Goal: Navigation & Orientation: Find specific page/section

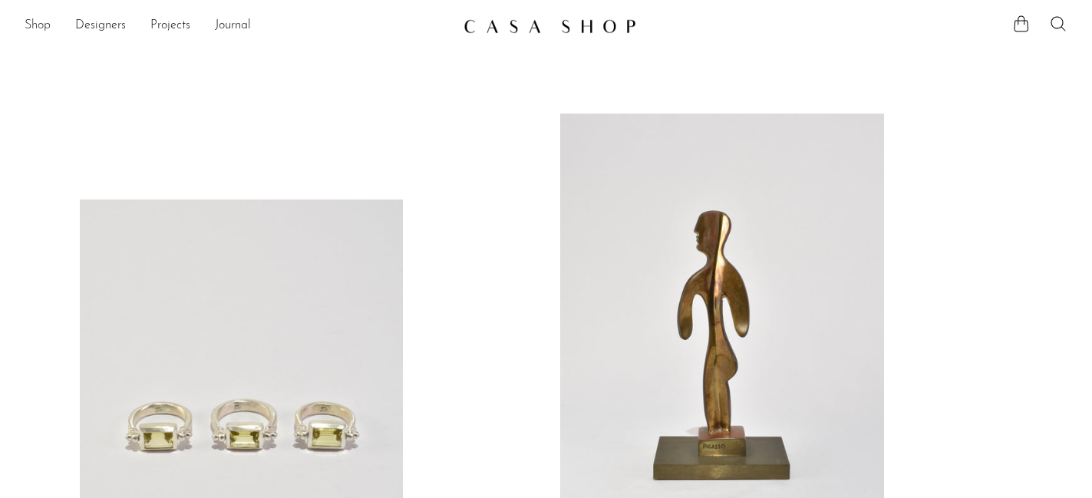
click at [38, 30] on link "Shop" at bounding box center [38, 26] width 26 height 20
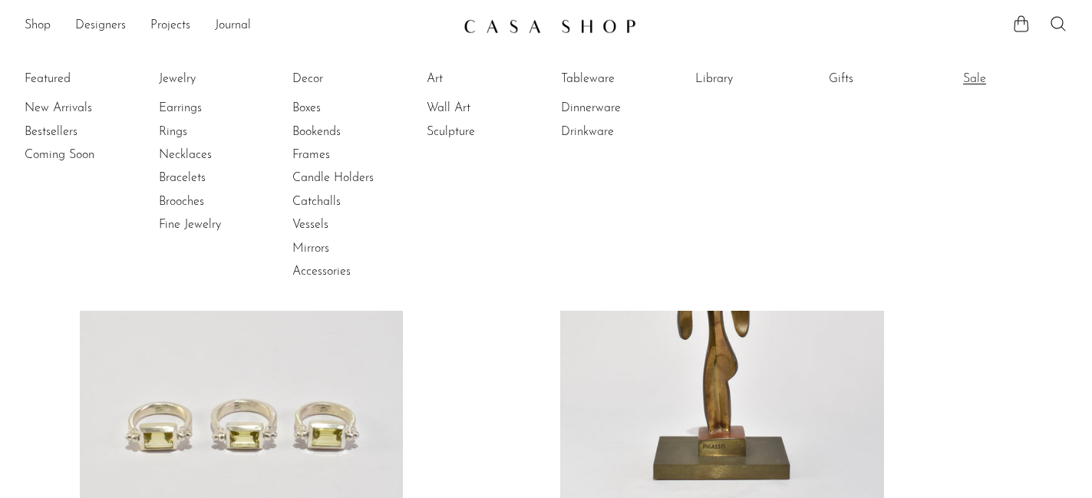
click at [980, 84] on link "Sale" at bounding box center [1020, 79] width 115 height 17
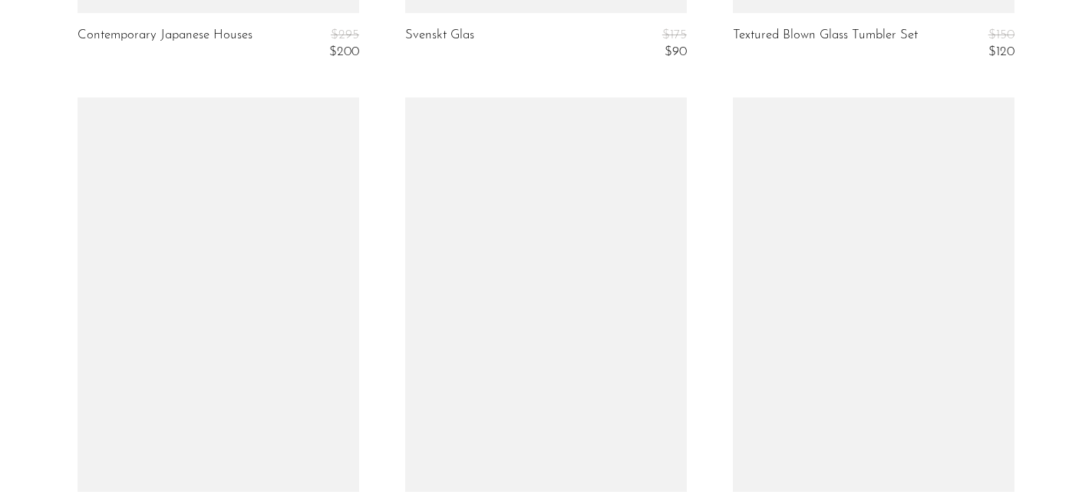
scroll to position [5749, 0]
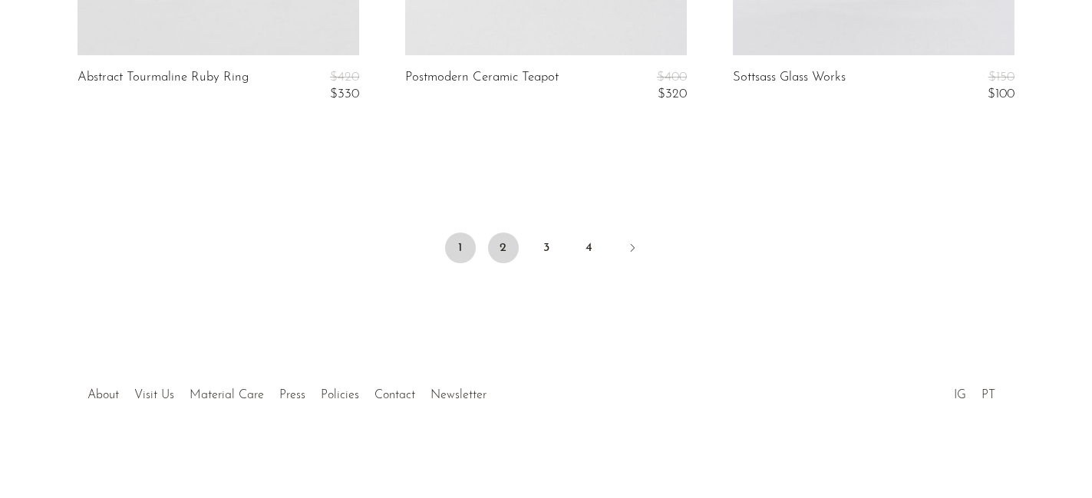
click at [496, 252] on link "2" at bounding box center [503, 247] width 31 height 31
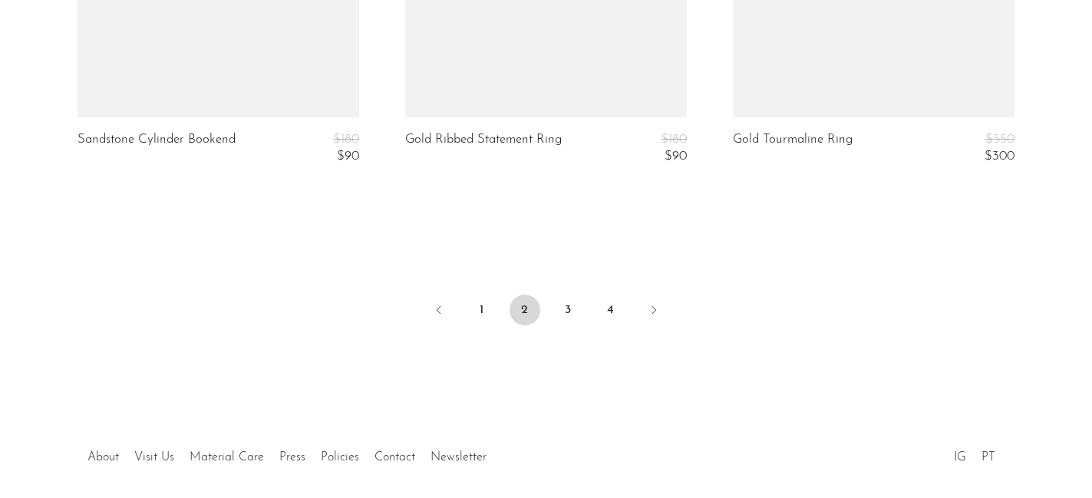
scroll to position [5749, 0]
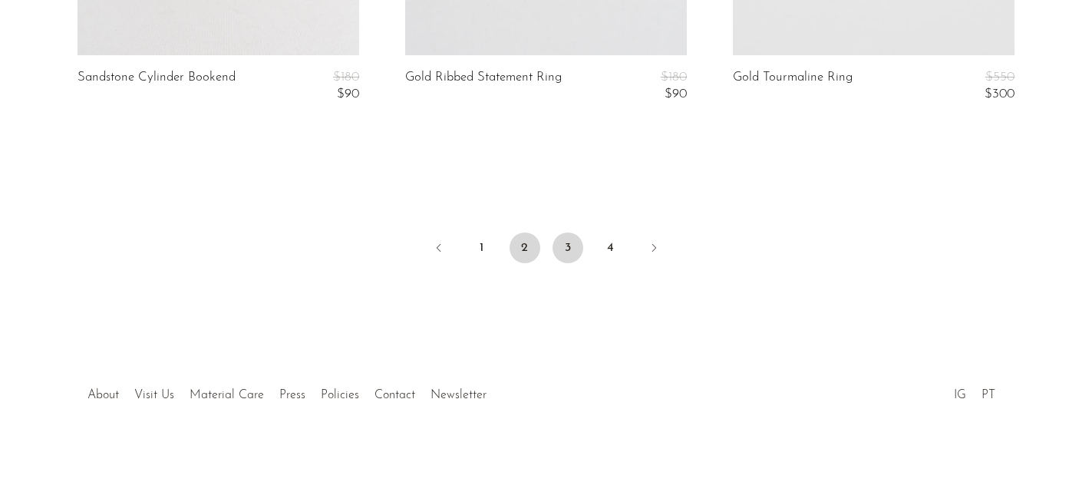
click at [571, 246] on link "3" at bounding box center [567, 247] width 31 height 31
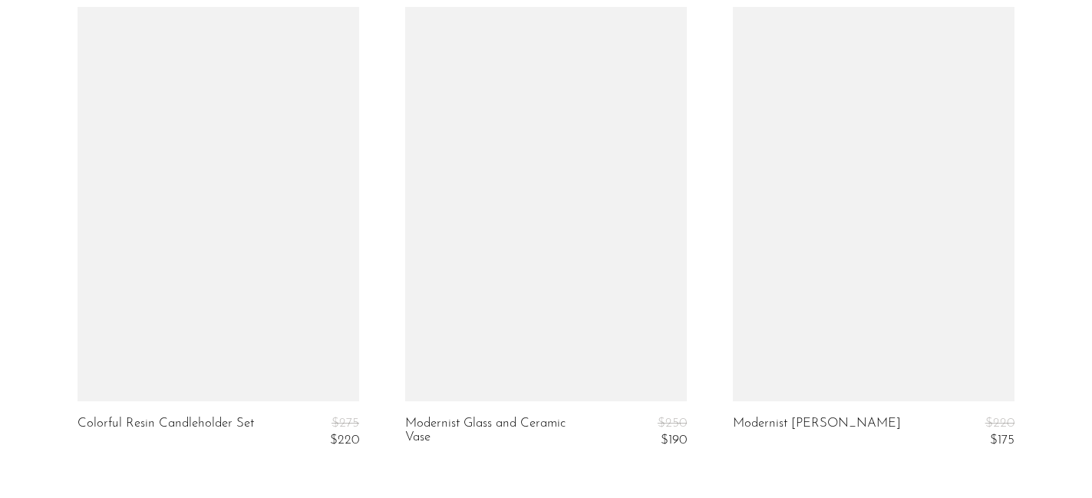
scroll to position [5749, 0]
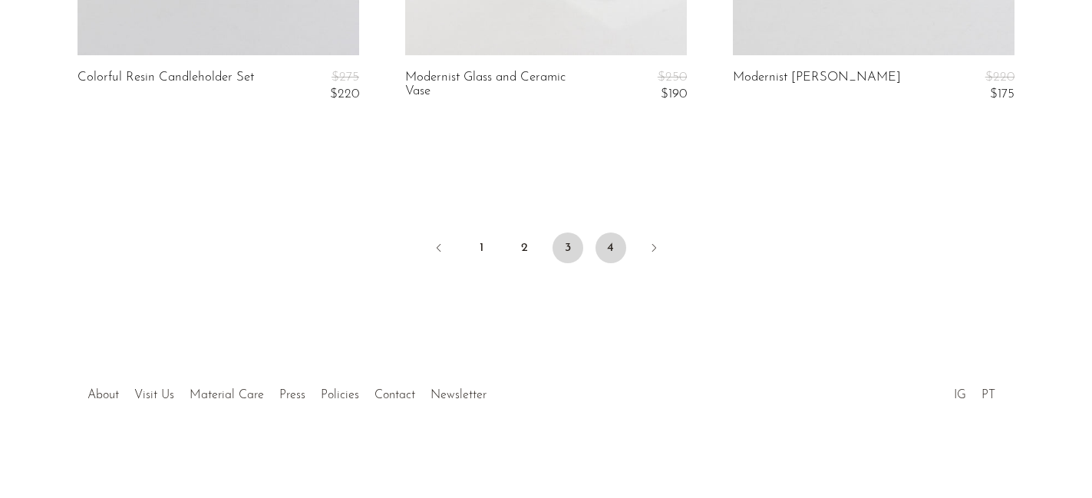
click at [608, 253] on link "4" at bounding box center [610, 247] width 31 height 31
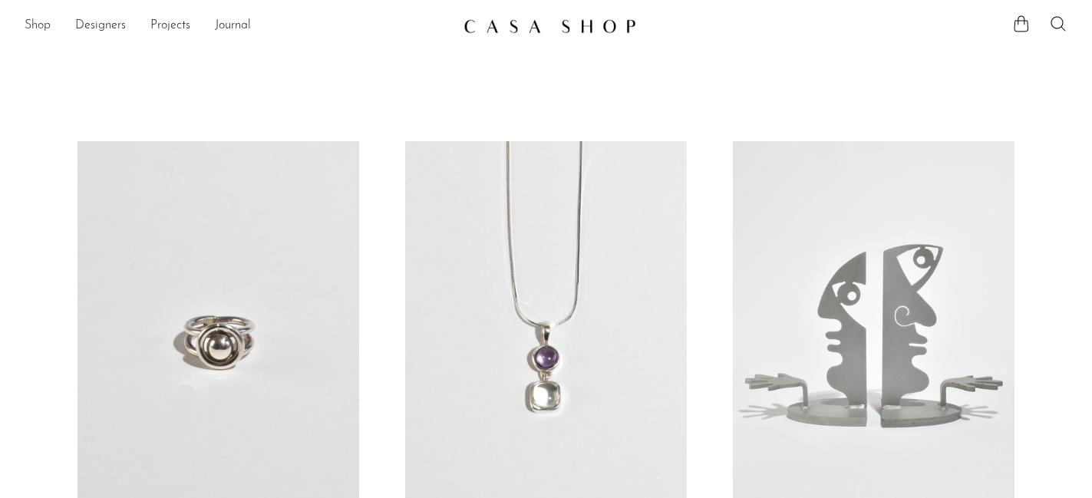
click at [41, 25] on link "Shop" at bounding box center [38, 26] width 26 height 20
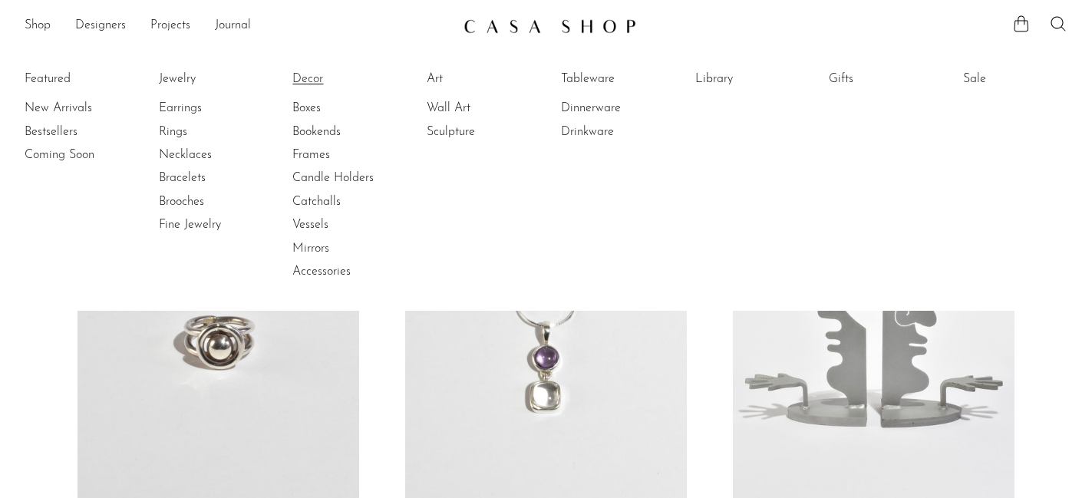
click at [308, 81] on link "Decor" at bounding box center [349, 79] width 115 height 17
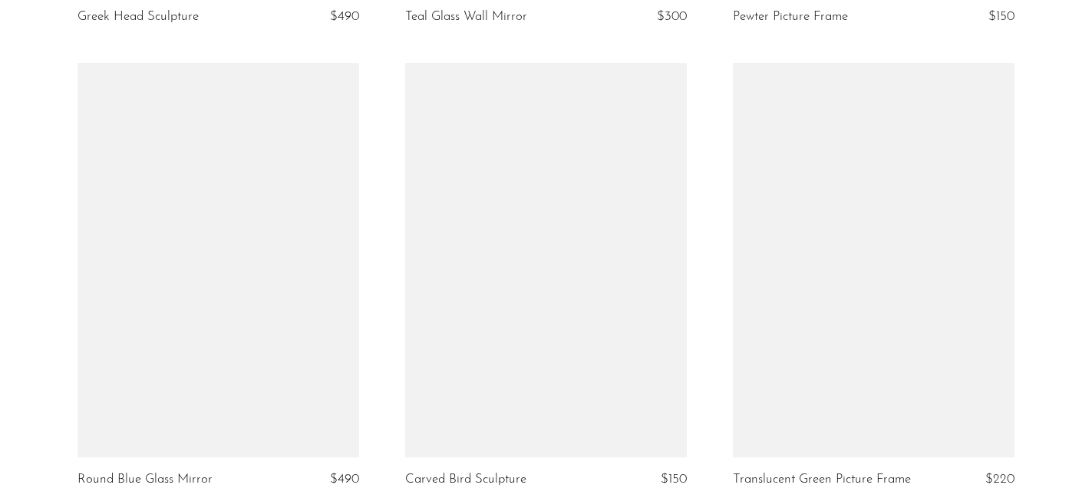
scroll to position [1378, 0]
